Goal: Task Accomplishment & Management: Use online tool/utility

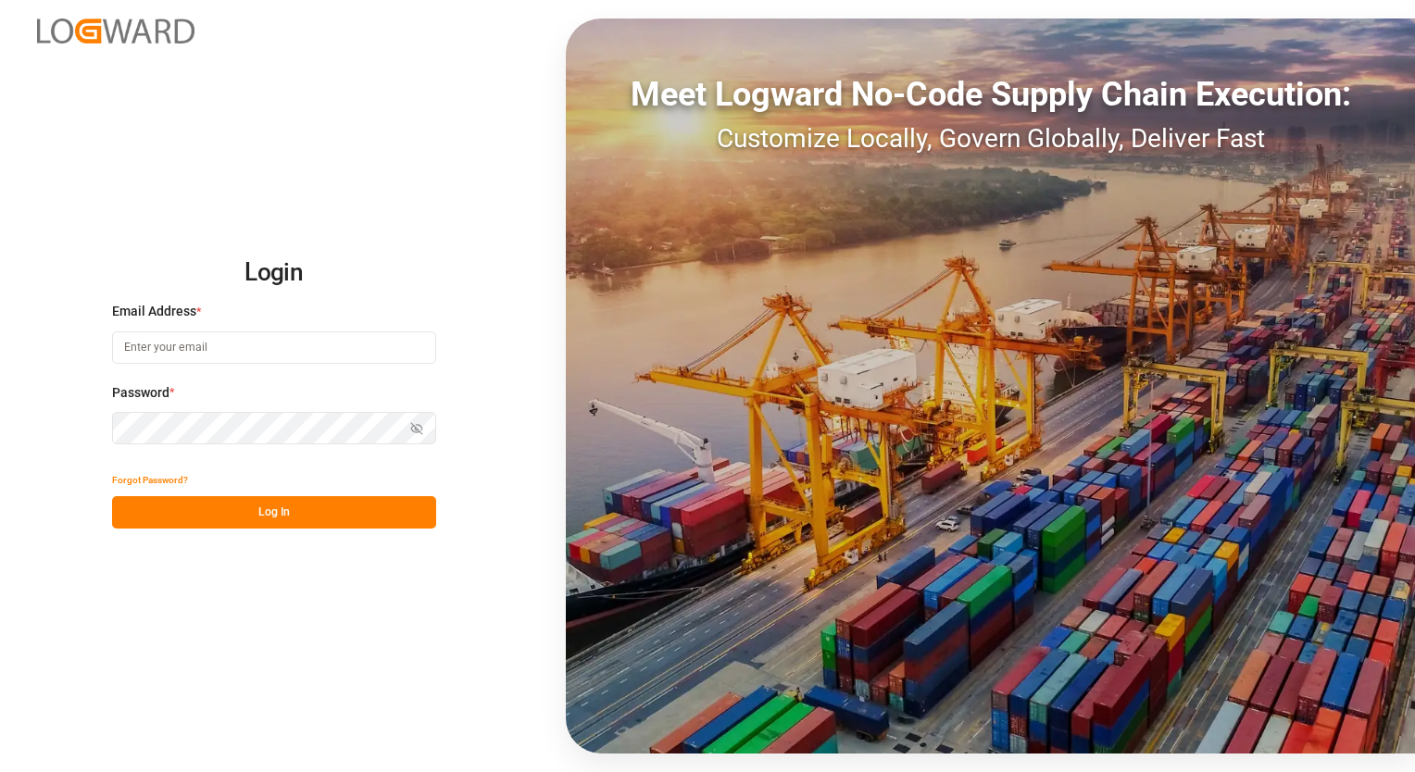
type input "[EMAIL_ADDRESS][PERSON_NAME][DOMAIN_NAME]"
click at [269, 510] on button "Log In" at bounding box center [274, 512] width 324 height 32
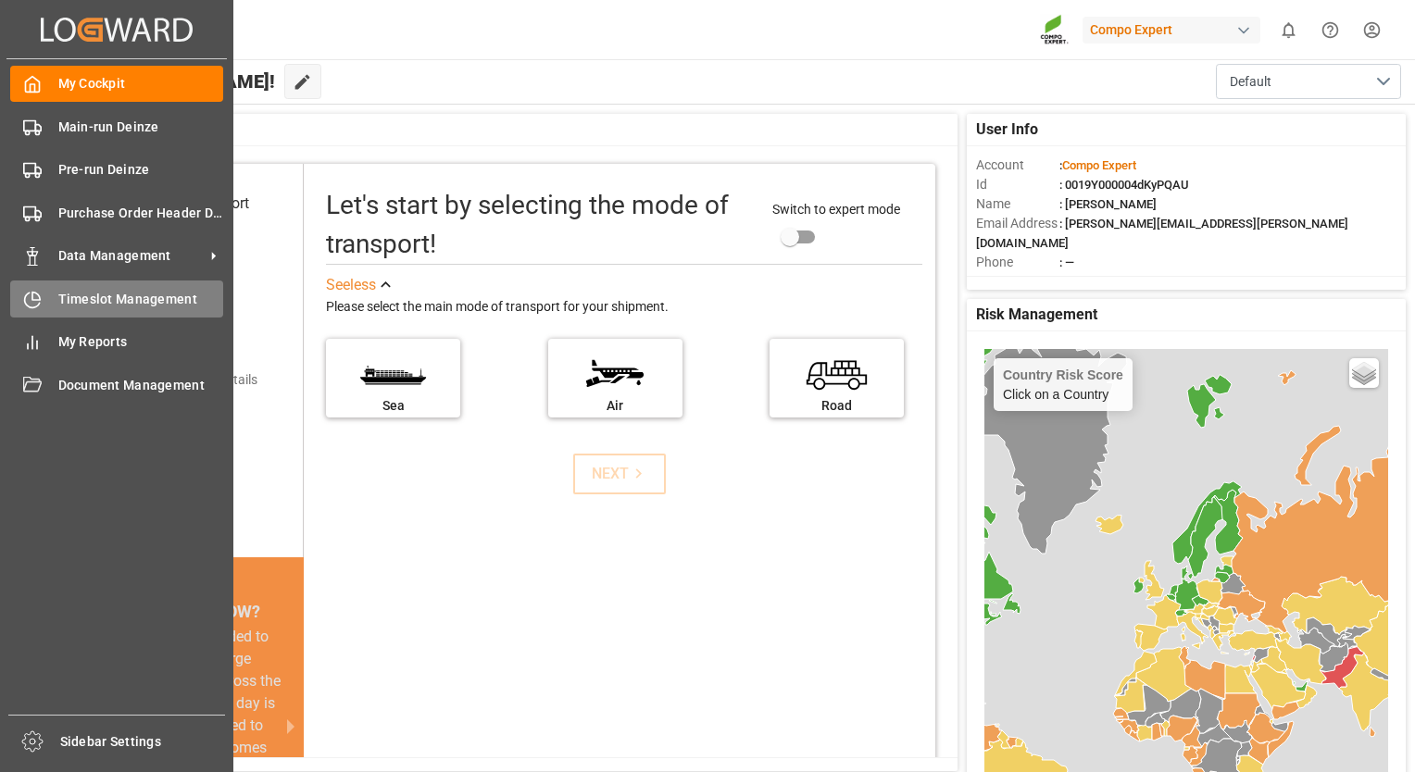
click at [119, 301] on span "Timeslot Management" at bounding box center [141, 299] width 166 height 19
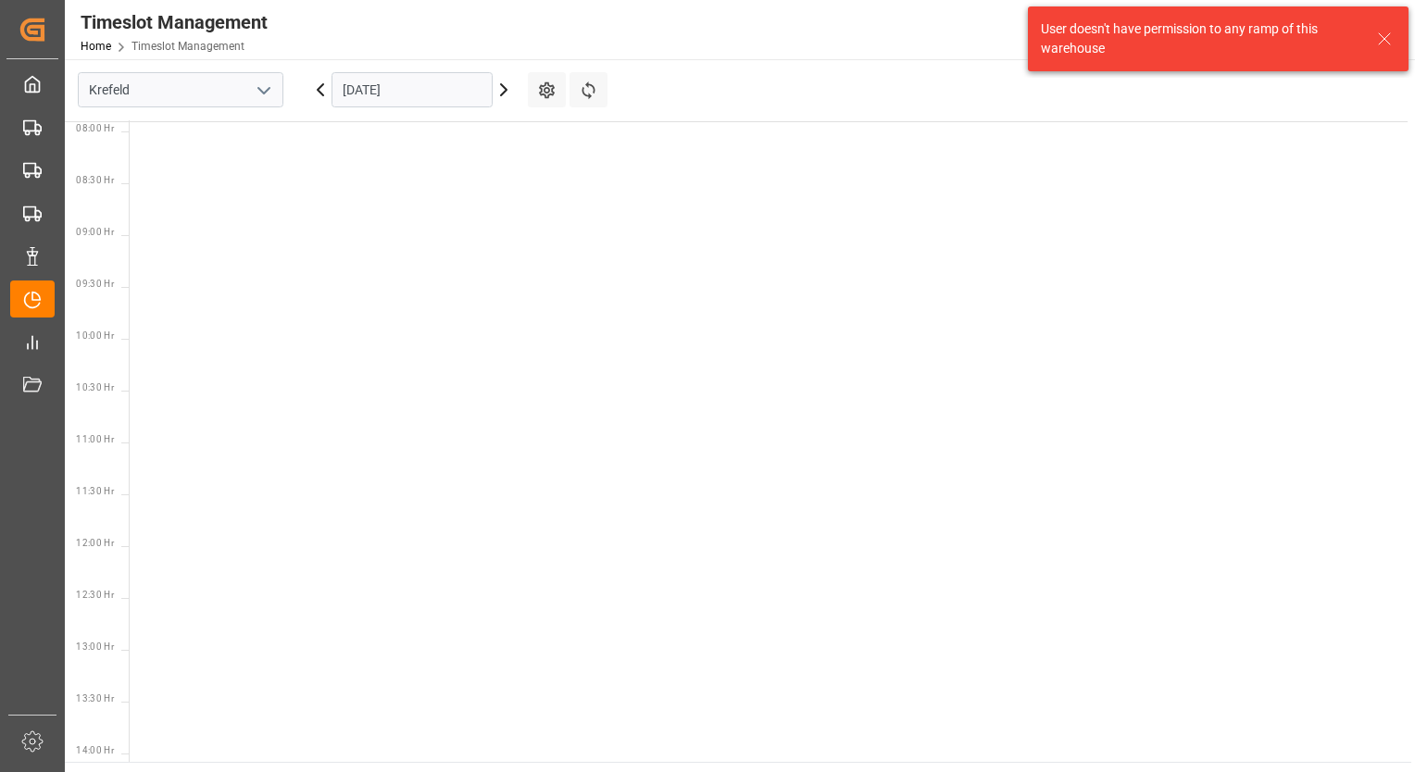
scroll to position [857, 0]
click at [263, 94] on icon "open menu" at bounding box center [264, 91] width 22 height 22
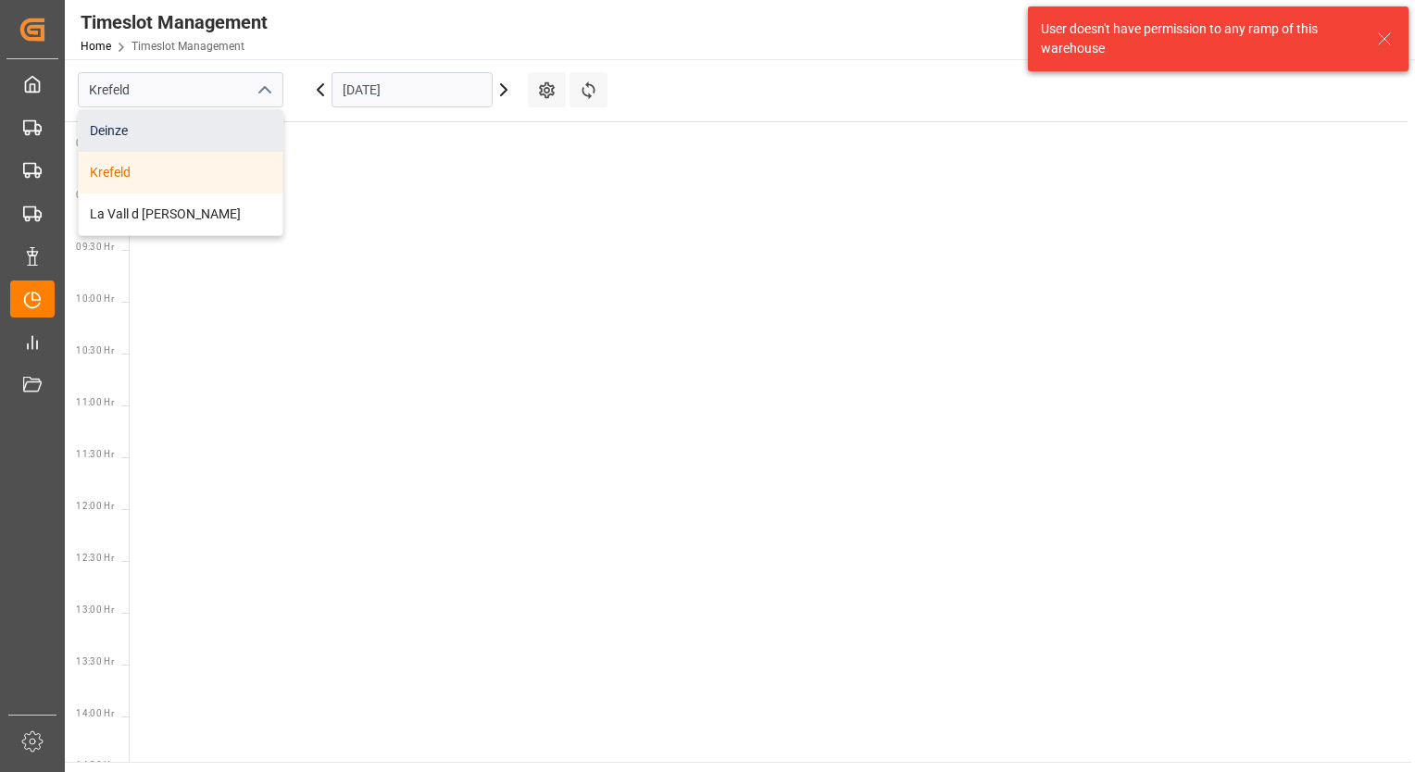
click at [152, 133] on div "Deinze" at bounding box center [181, 131] width 204 height 42
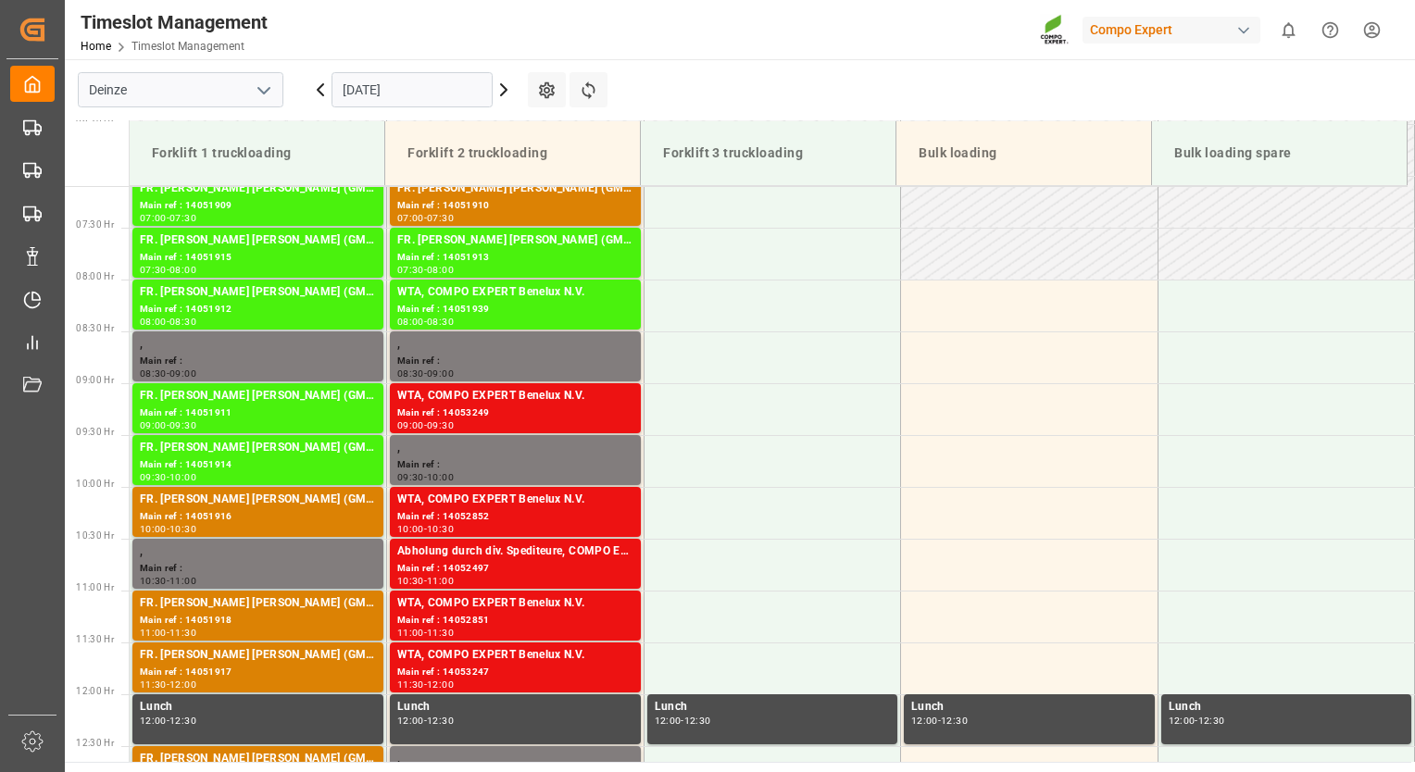
scroll to position [736, 0]
